Goal: Task Accomplishment & Management: Manage account settings

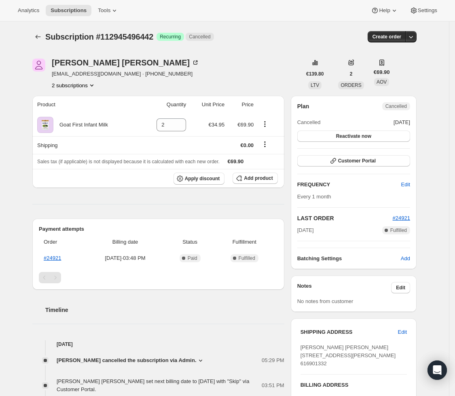
click at [91, 86] on button "2 subscriptions" at bounding box center [74, 85] width 44 height 8
click at [81, 105] on button "112643015034" at bounding box center [76, 100] width 64 height 13
